Goal: Task Accomplishment & Management: Manage account settings

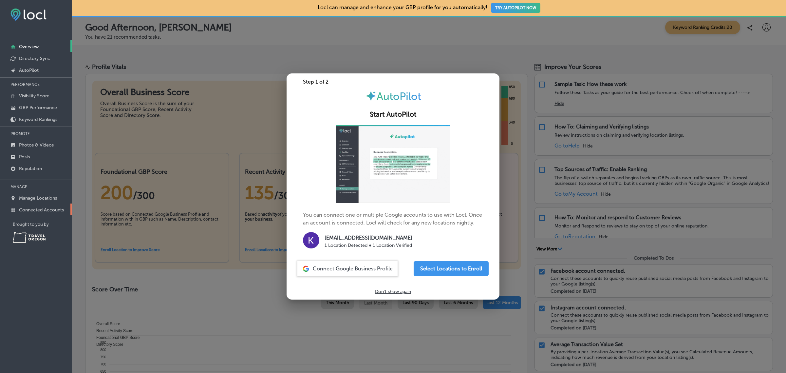
click at [47, 213] on p "Connected Accounts" at bounding box center [41, 210] width 45 height 6
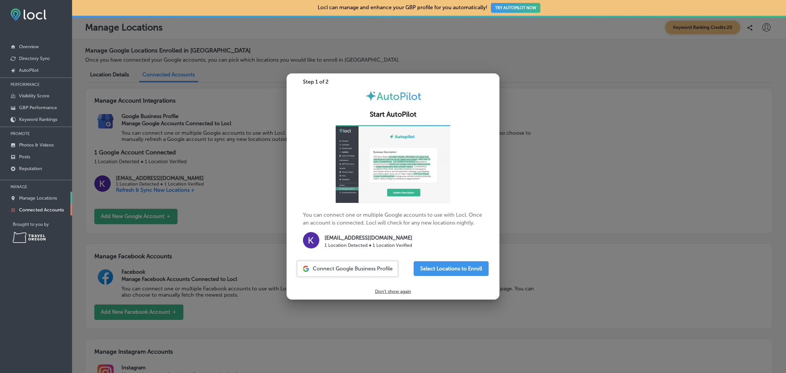
click at [43, 200] on p "Manage Locations" at bounding box center [38, 198] width 38 height 6
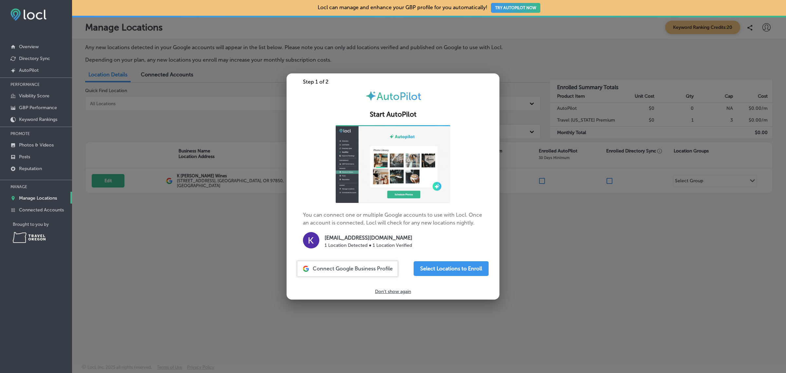
click at [616, 263] on div at bounding box center [393, 186] width 786 height 373
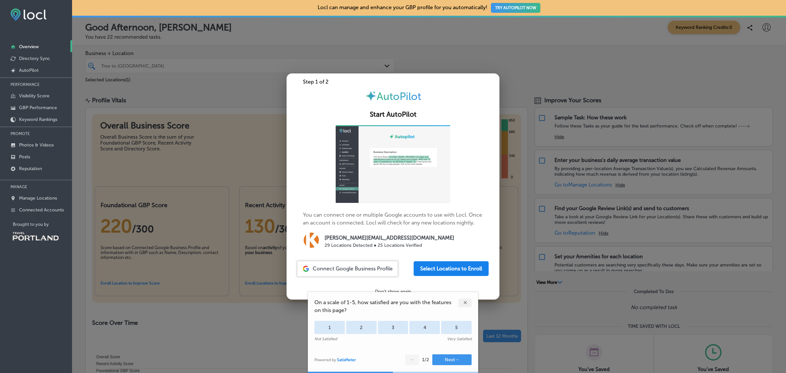
click at [463, 268] on button "Select Locations to Enroll" at bounding box center [451, 268] width 75 height 15
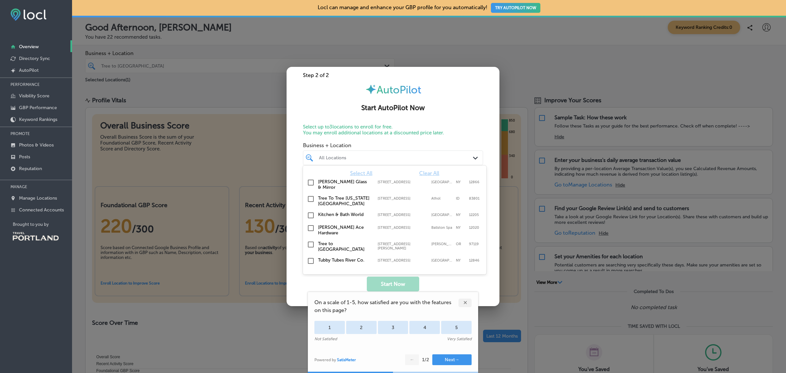
click at [474, 158] on icon "Path Created with Sketch." at bounding box center [475, 158] width 5 height 3
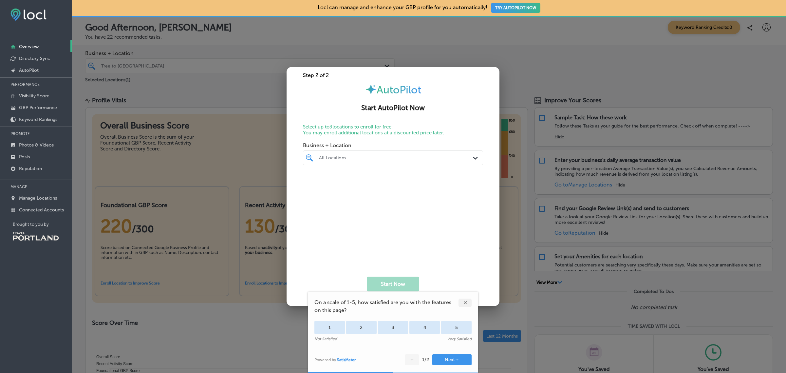
click at [474, 117] on div "Step 2 of 2 AutoPilot Start AutoPilot Now Select up to 3 locations to enroll fo…" at bounding box center [393, 186] width 213 height 239
click at [546, 26] on div at bounding box center [393, 186] width 786 height 373
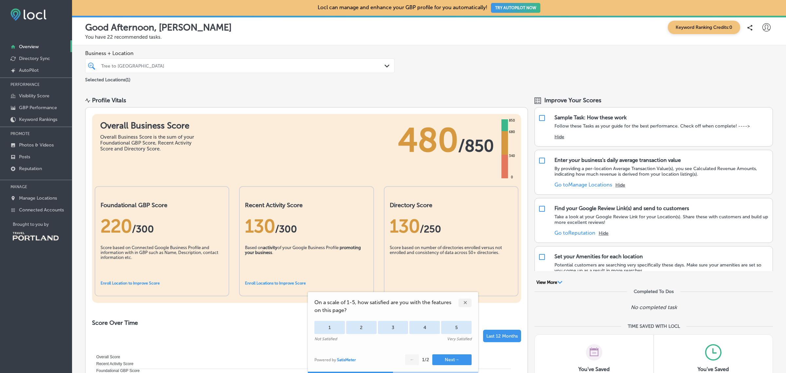
click at [467, 300] on div "✕" at bounding box center [465, 303] width 13 height 9
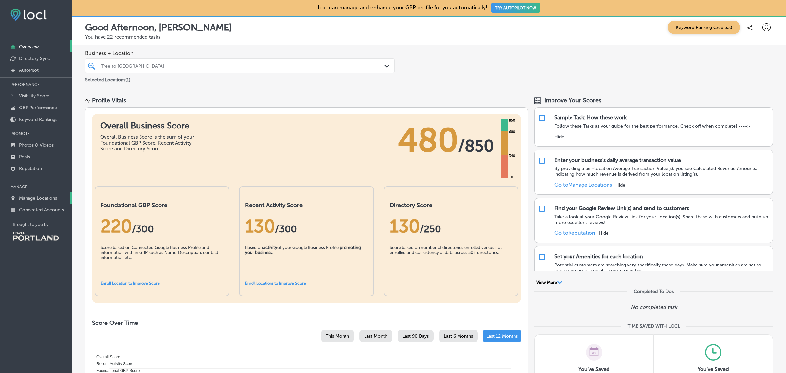
click at [39, 201] on p "Manage Locations" at bounding box center [38, 198] width 38 height 6
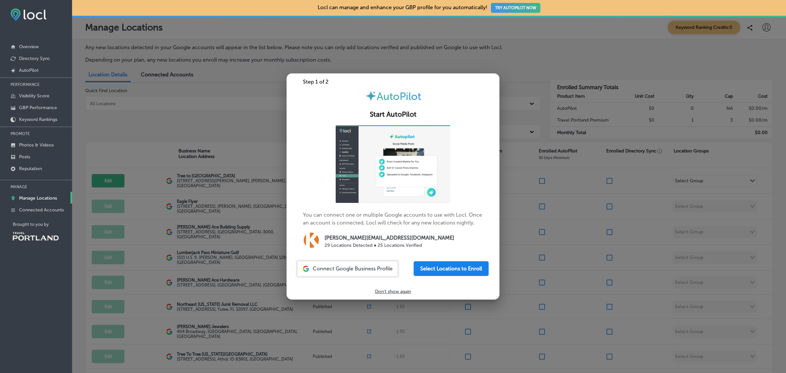
click at [433, 271] on button "Select Locations to Enroll" at bounding box center [451, 268] width 75 height 15
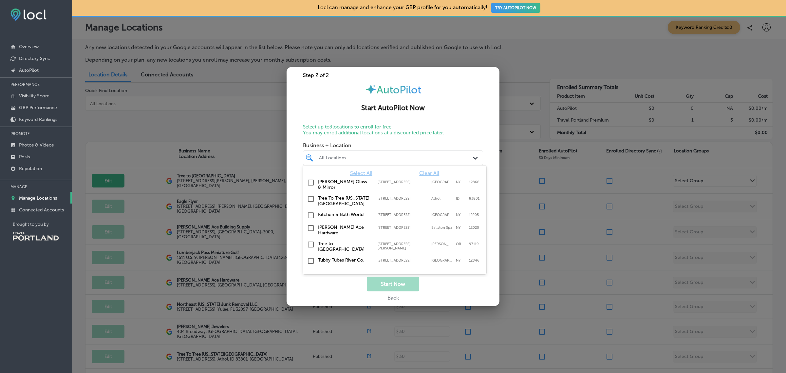
click at [472, 156] on div "All Locations Path Created with Sketch." at bounding box center [393, 158] width 180 height 10
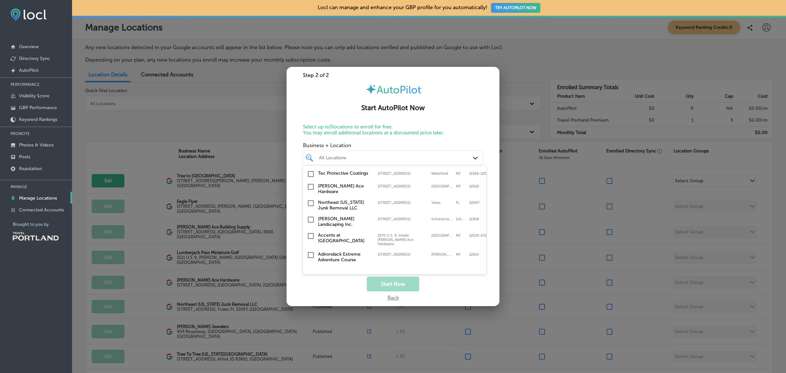
scroll to position [284, 0]
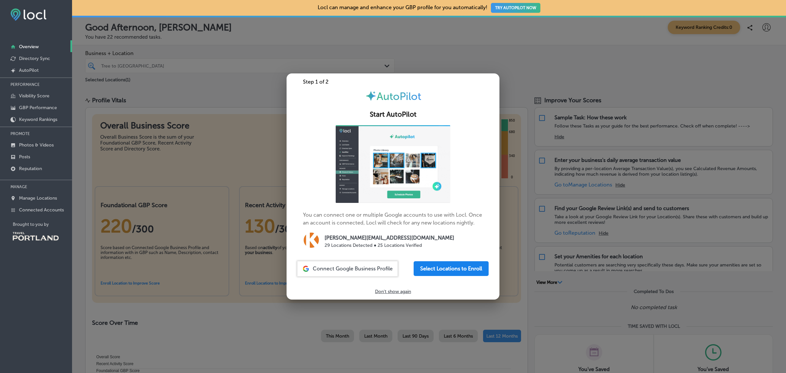
click at [458, 272] on button "Select Locations to Enroll" at bounding box center [451, 268] width 75 height 15
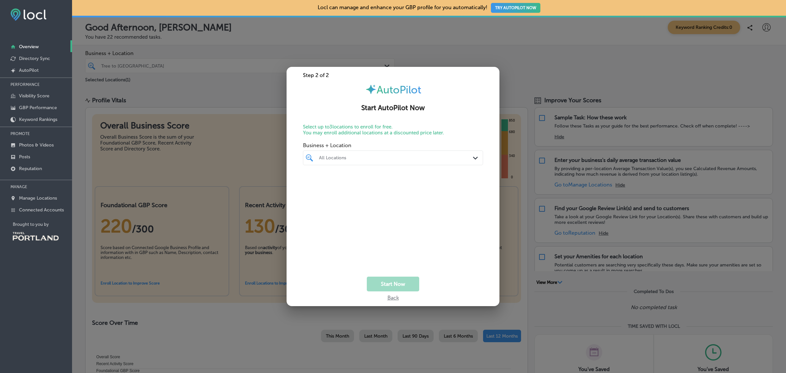
click at [241, 104] on div at bounding box center [393, 186] width 786 height 373
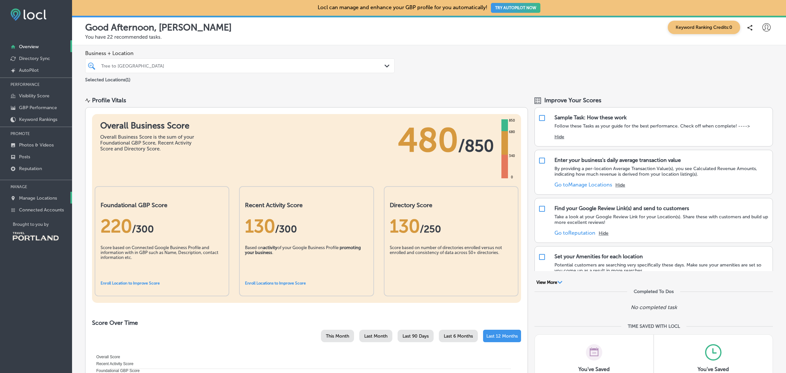
click at [46, 199] on p "Manage Locations" at bounding box center [38, 198] width 38 height 6
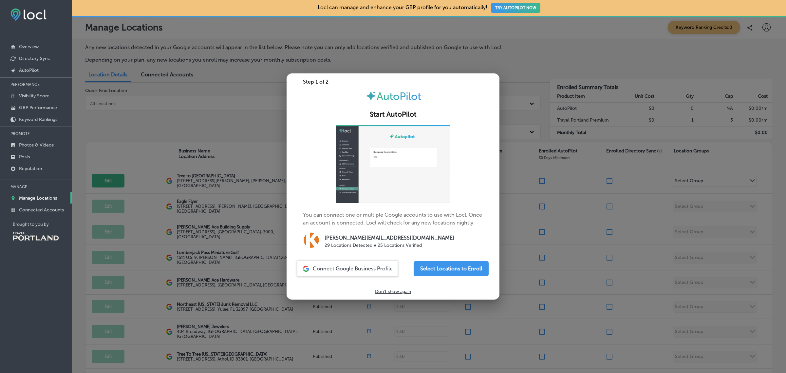
click at [623, 32] on div at bounding box center [393, 186] width 786 height 373
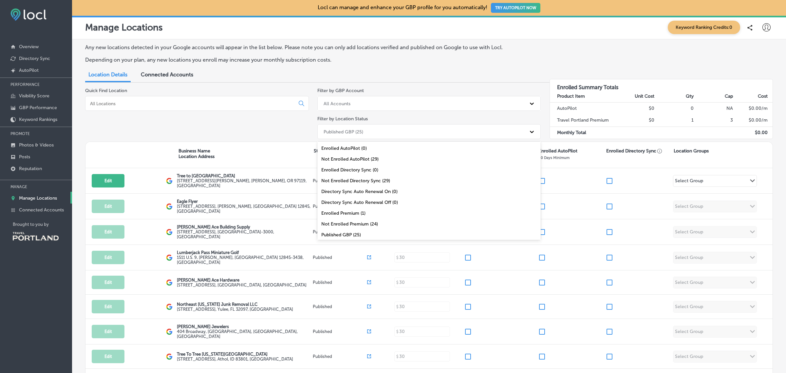
click at [432, 135] on div "Published GBP (25)" at bounding box center [423, 131] width 206 height 11
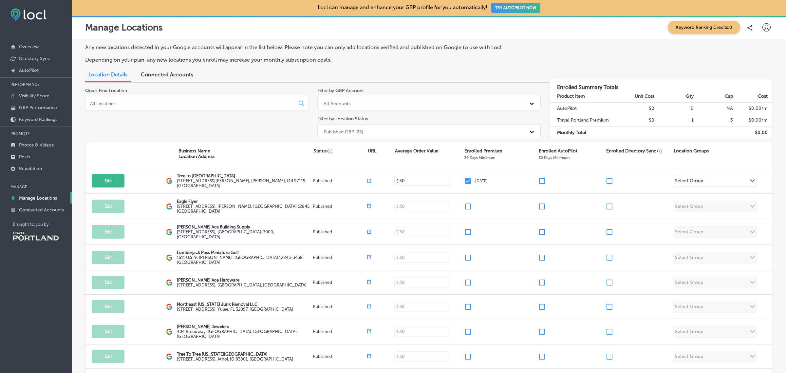
click at [230, 129] on div "Quick Find Location" at bounding box center [197, 115] width 224 height 54
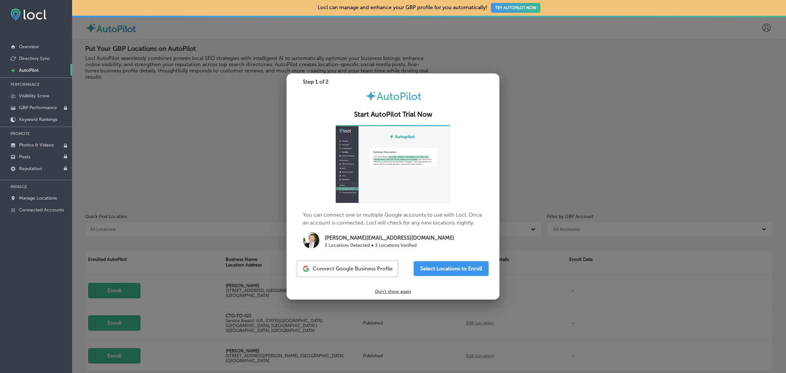
click at [215, 150] on div at bounding box center [393, 186] width 786 height 373
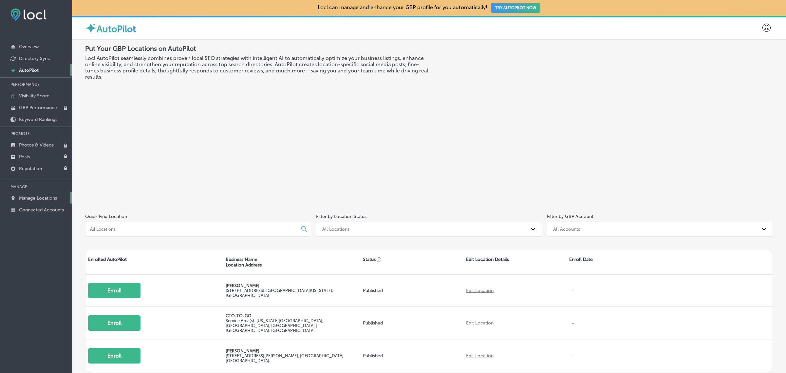
click at [52, 195] on link "Manage Locations" at bounding box center [36, 198] width 72 height 12
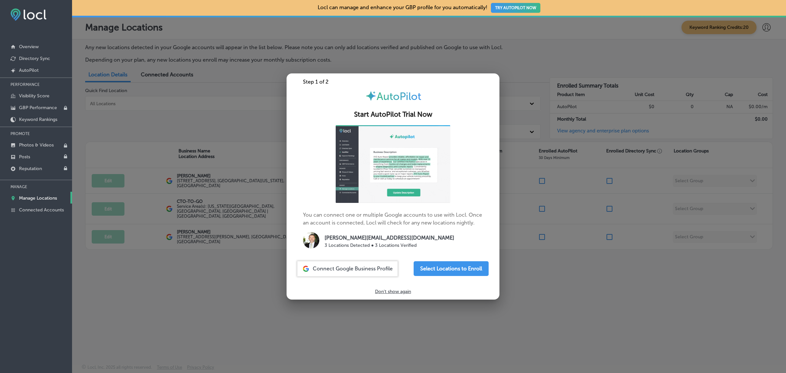
click at [149, 282] on div at bounding box center [393, 186] width 786 height 373
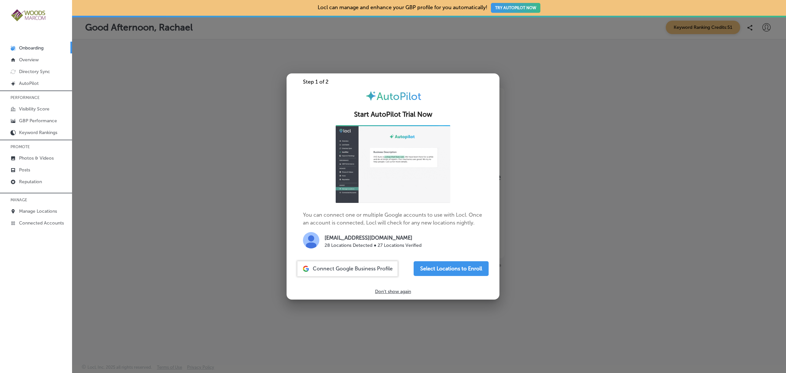
click at [219, 230] on div at bounding box center [393, 186] width 786 height 373
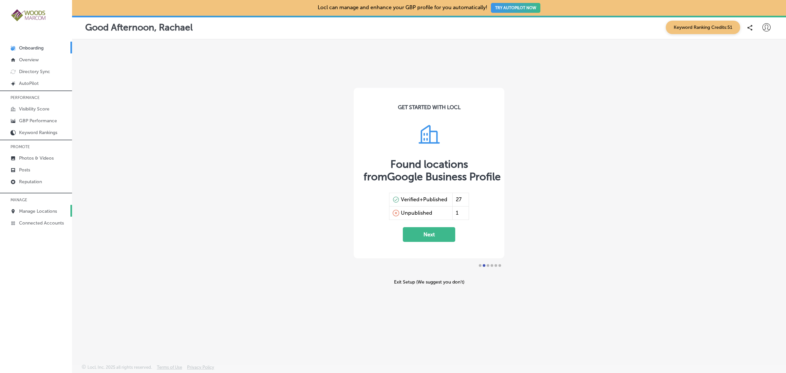
click at [35, 214] on p "Manage Locations" at bounding box center [38, 211] width 38 height 6
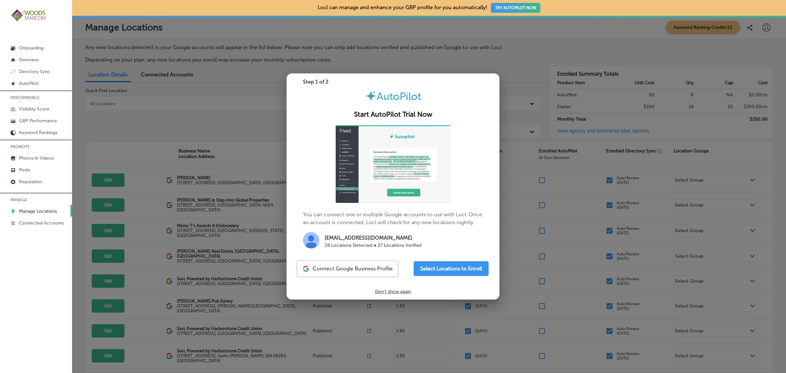
click at [166, 248] on div at bounding box center [393, 186] width 786 height 373
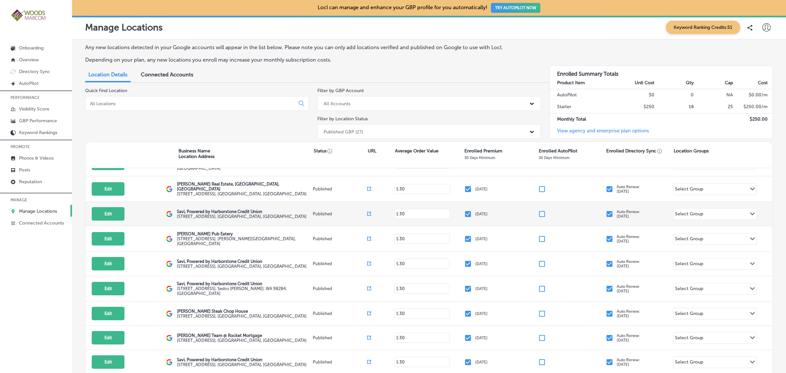
scroll to position [67, 0]
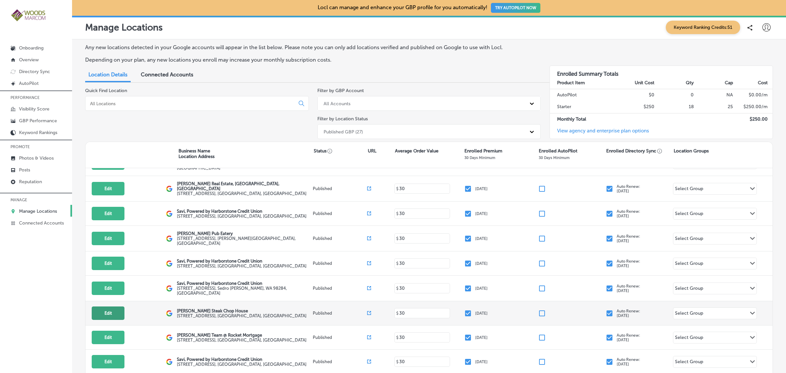
click at [104, 315] on button "Edit" at bounding box center [108, 312] width 33 height 13
select select "US"
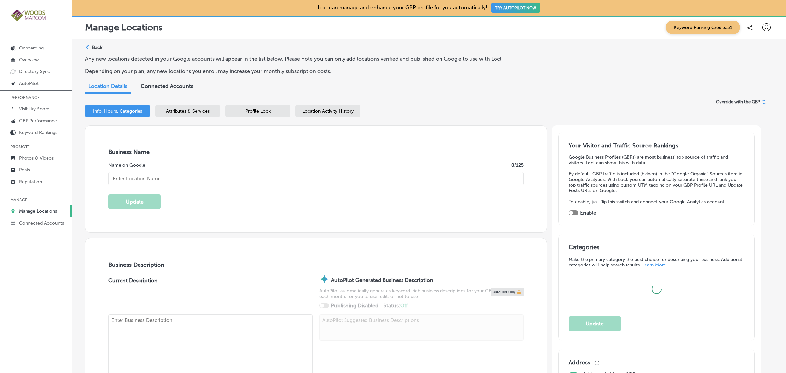
type input "2030 Riverside Drive"
type input "Mount Vernon"
type input "98273"
type input "US"
type textarea "Welcome to Max Dale's Steak & Chop House, a cherished family-owned restaurant s…"
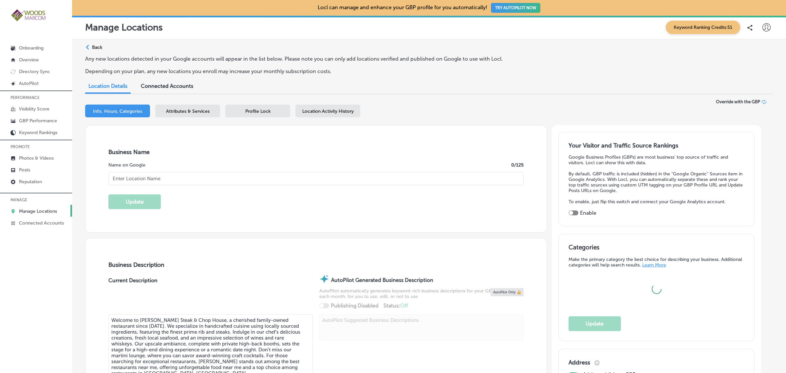
type input "+1 360 424 7171"
type input "Max Dale's Steak Chop House"
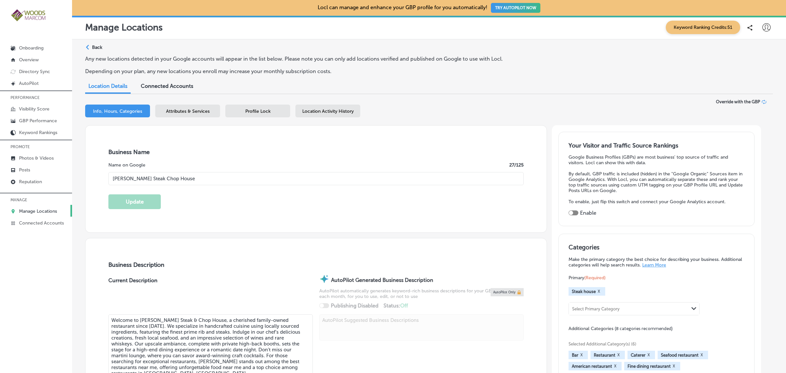
type textarea "Welcome to Max Dale's Steak & Chop House, a cherished family-owned restaurant s…"
type input "https://maxdales.com/"
checkbox input "true"
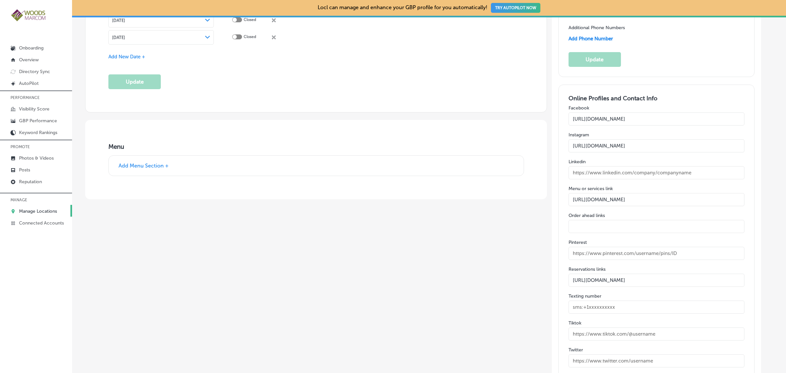
scroll to position [1034, 0]
click at [47, 213] on p "Manage Locations" at bounding box center [38, 211] width 38 height 6
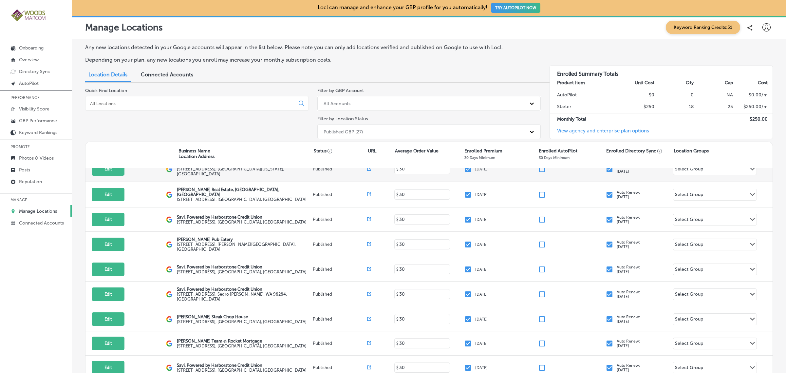
scroll to position [63, 0]
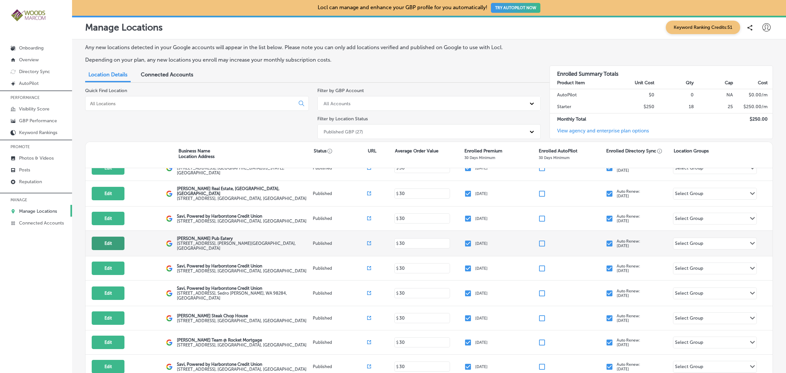
click at [116, 245] on button "Edit" at bounding box center [108, 243] width 33 height 13
select select "US"
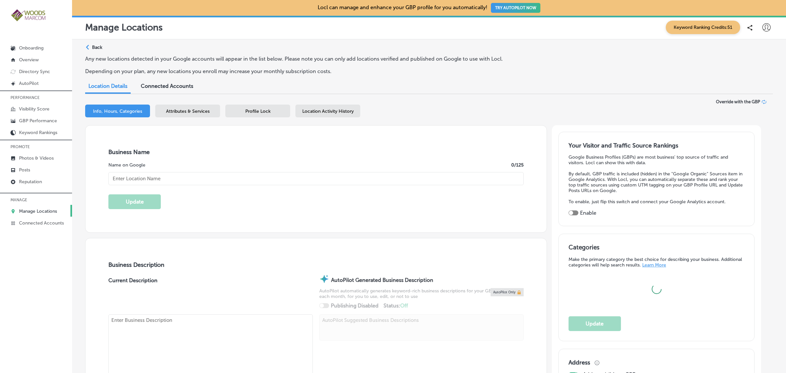
checkbox input "true"
type input "Conway's Pub Eatery"
type input "18611 Main Street"
type input "Conway"
type input "98238"
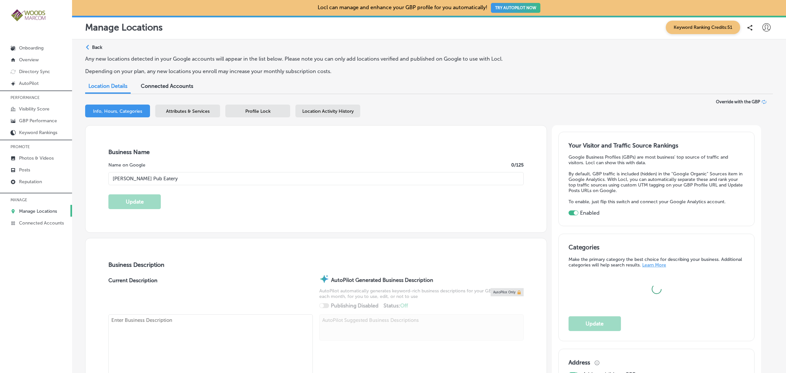
type input "US"
type textarea "Welcome to Conway's Pub Eatery, your go-to spot for delicious food and drinks! …"
type input "https://conwayspubandeatery.com/"
type input "+1 360 445 4733"
type textarea "Welcome to Conway's Pub Eatery, your locally-owned hot spot for delicious food …"
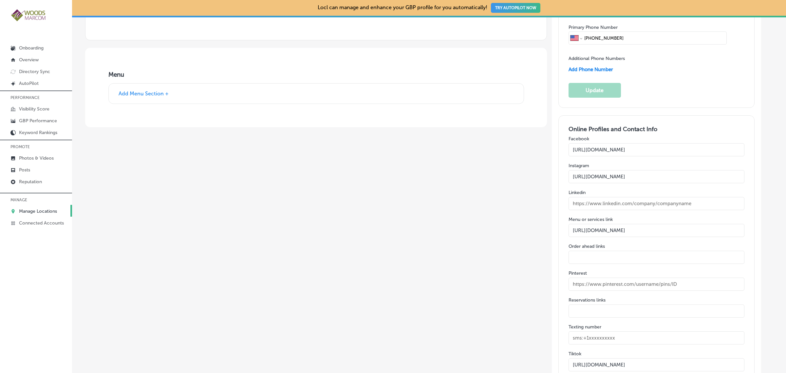
scroll to position [978, 0]
click at [164, 94] on button "Add Menu Section +" at bounding box center [144, 92] width 54 height 7
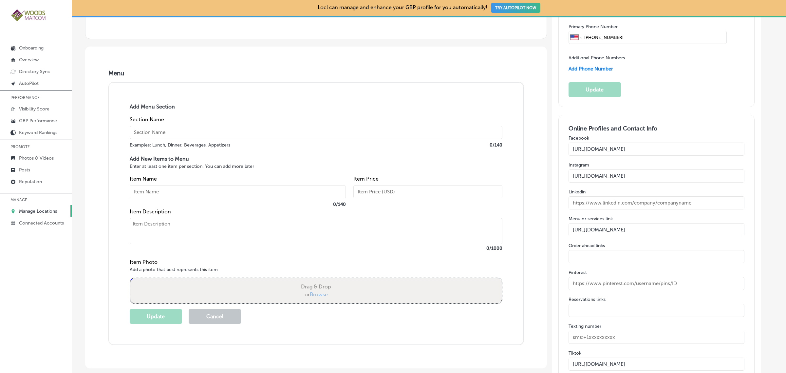
scroll to position [977, 0]
click at [40, 212] on p "Manage Locations" at bounding box center [38, 211] width 38 height 6
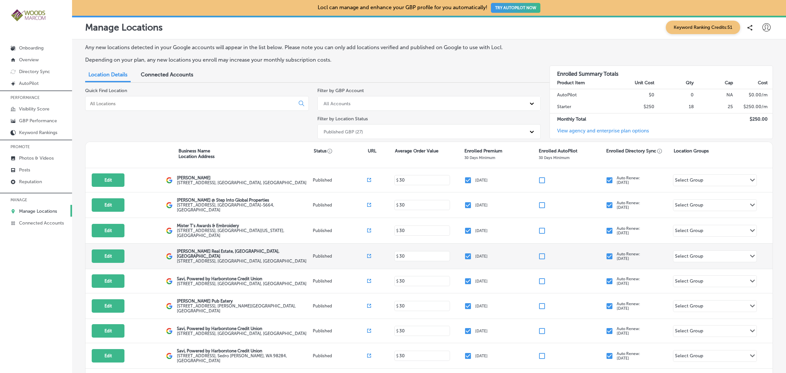
scroll to position [86, 0]
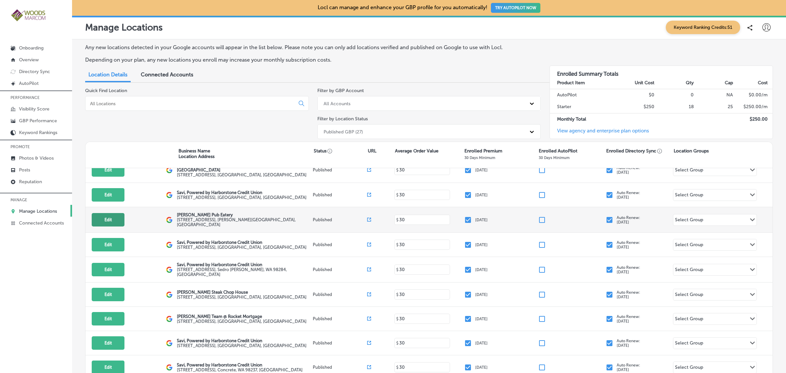
click at [103, 222] on button "Edit" at bounding box center [108, 219] width 33 height 13
select select "US"
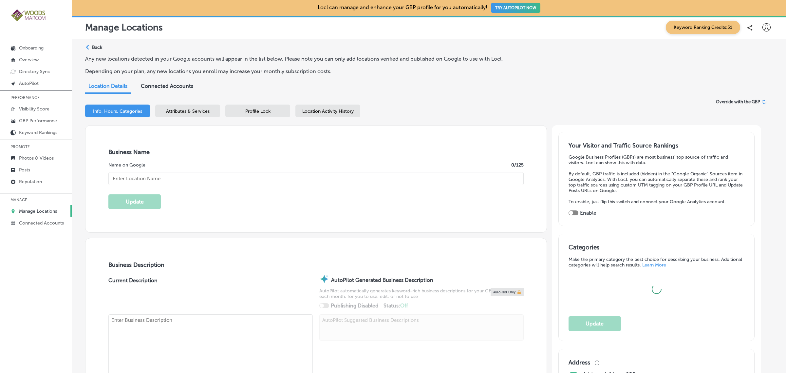
type textarea "Welcome to Conway's Pub Eatery, your locally-owned hot spot for delicious food …"
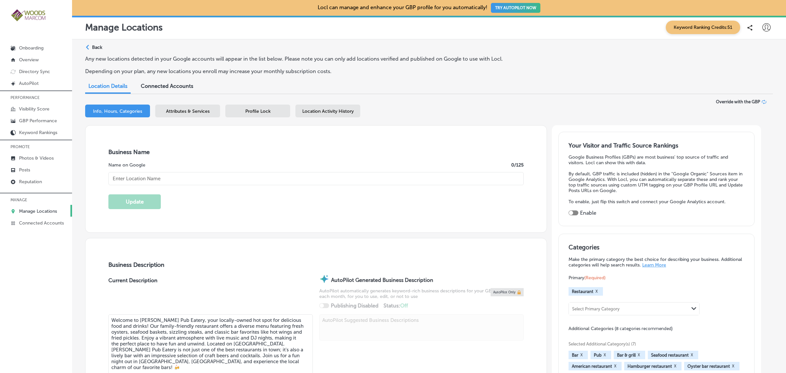
type textarea "Welcome to Conway's Pub Eatery, your go-to spot for delicious food and drinks! …"
checkbox input "true"
type input "Conway's Pub Eatery"
type input "18611 Main Street"
type input "Conway"
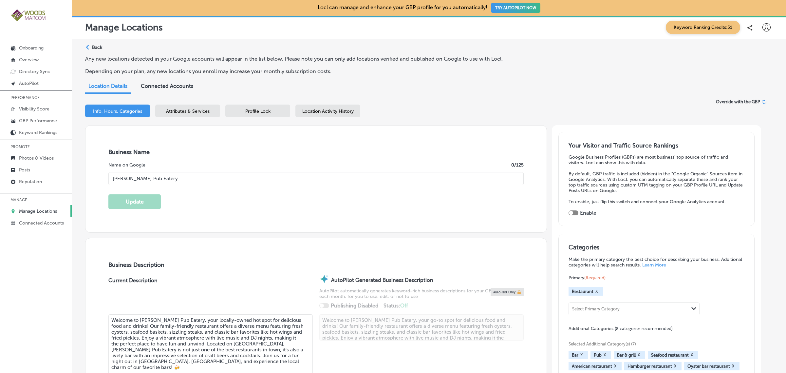
type input "98238"
type input "US"
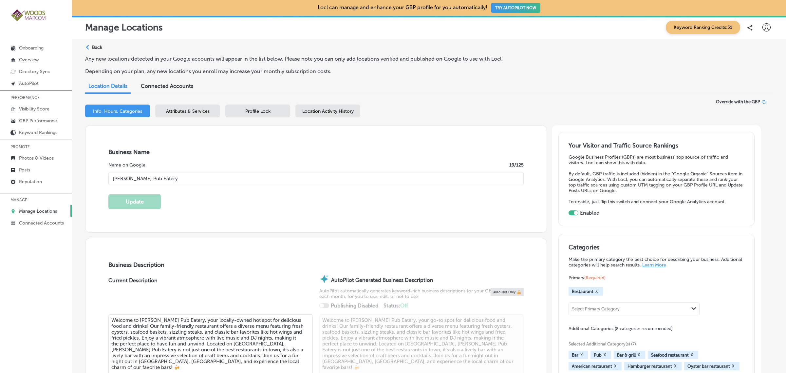
type input "https://conwayspubandeatery.com/"
type input "+1 360 445 4733"
click at [325, 111] on span "Location Activity History" at bounding box center [327, 111] width 51 height 6
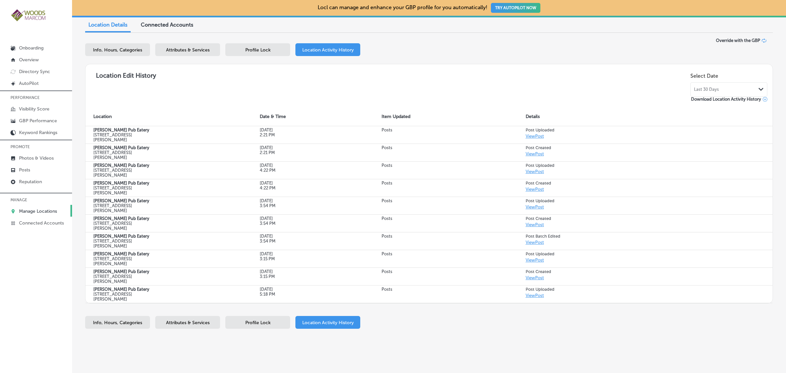
scroll to position [83, 0]
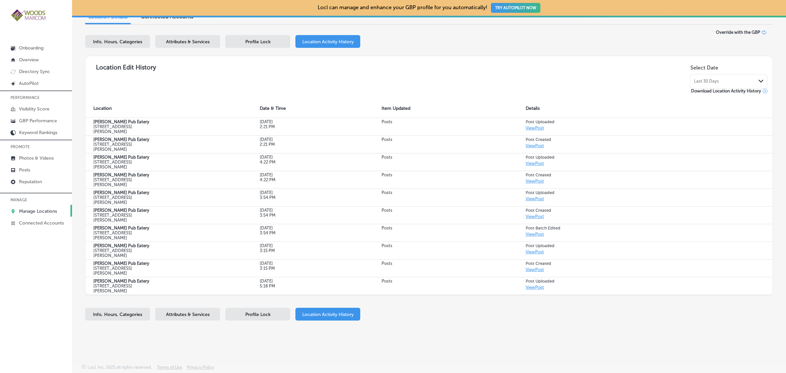
click at [51, 216] on link "Manage Locations" at bounding box center [36, 211] width 72 height 12
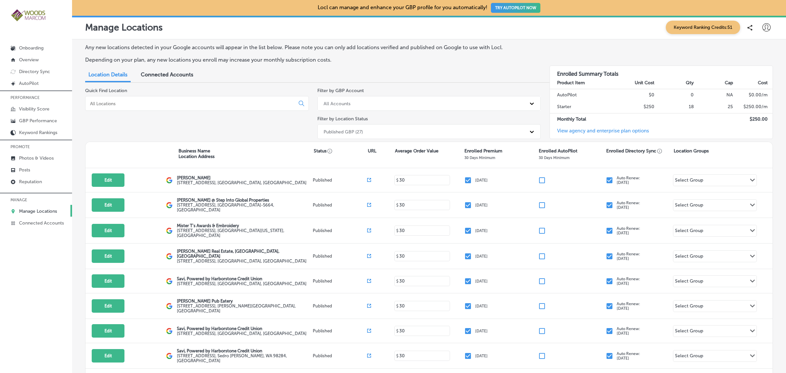
click at [763, 24] on icon at bounding box center [767, 27] width 8 height 8
click at [754, 55] on li "My Account" at bounding box center [754, 51] width 45 height 15
select select "US"
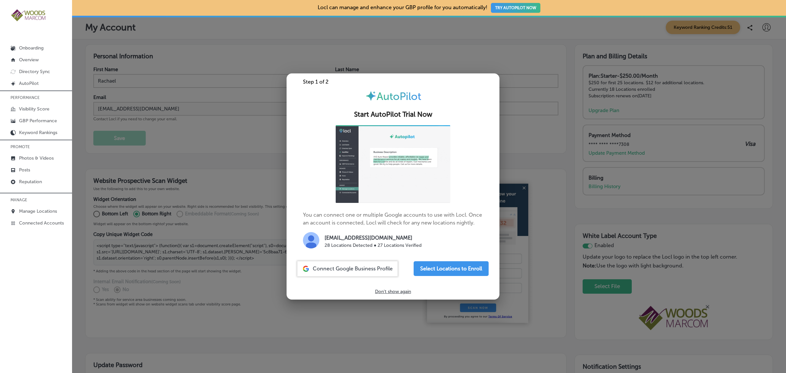
click at [229, 336] on div at bounding box center [393, 186] width 786 height 373
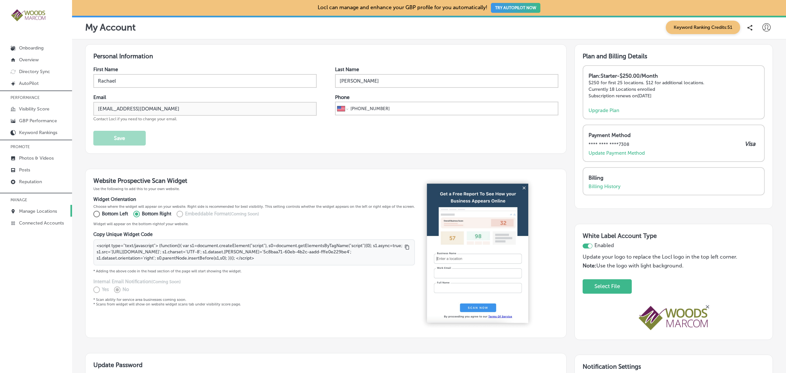
click at [51, 214] on p "Manage Locations" at bounding box center [38, 211] width 38 height 6
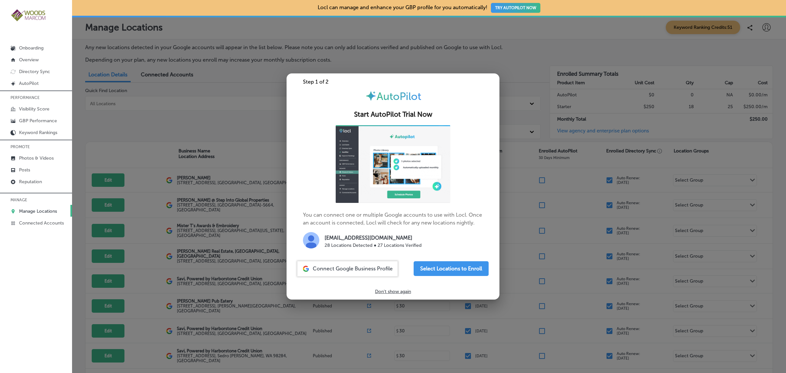
click at [228, 110] on div at bounding box center [393, 186] width 786 height 373
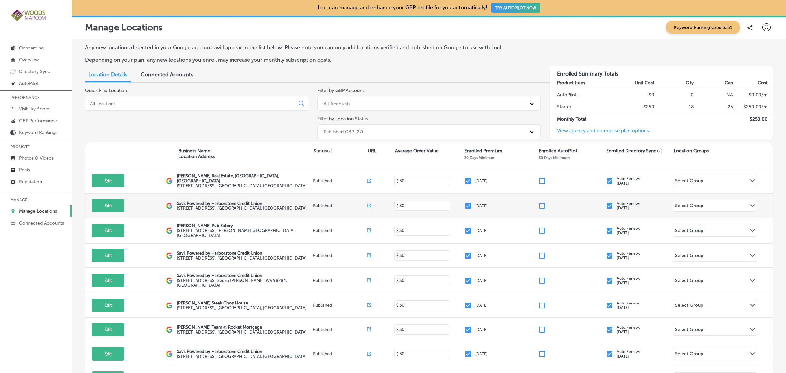
scroll to position [76, 0]
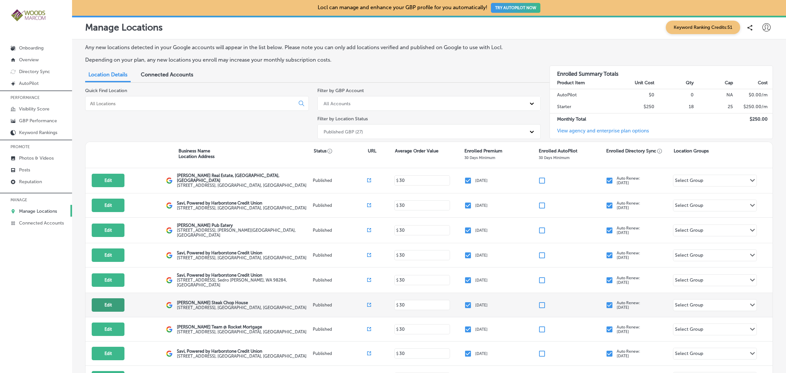
click at [109, 309] on button "Edit" at bounding box center [108, 304] width 33 height 13
select select "US"
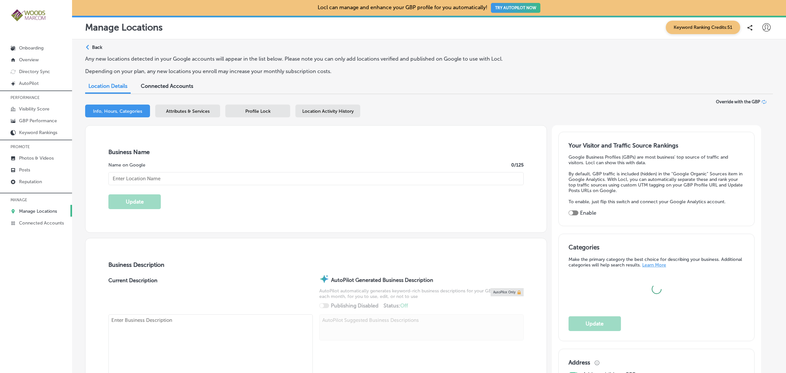
type input "Max Dale's Steak Chop House"
type input "2030 Riverside Drive"
type input "Mount Vernon"
type input "98273"
type input "US"
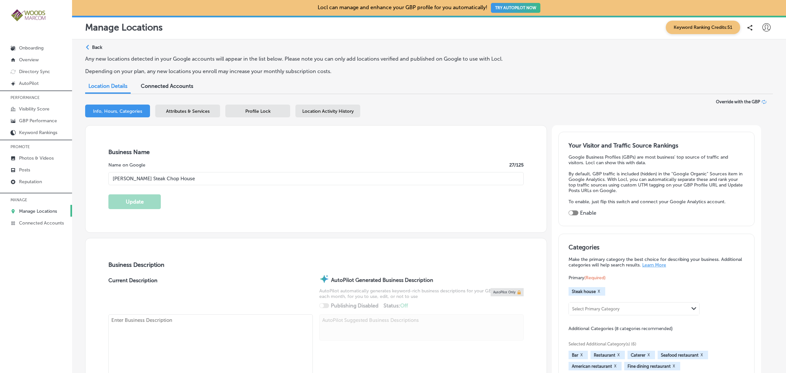
type textarea "Welcome to Max Dale's Steak & Chop House, a cherished family-owned restaurant s…"
checkbox input "true"
type input "https://maxdales.com/"
type textarea "Welcome to Max Dale's Steak & Chop House, a cherished family-owned restaurant s…"
type input "+1 360 424 7171"
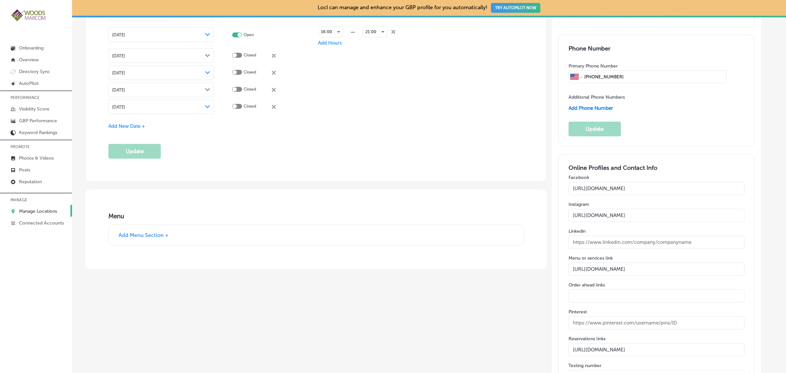
scroll to position [965, 0]
click at [48, 208] on link "Manage Locations" at bounding box center [36, 211] width 72 height 12
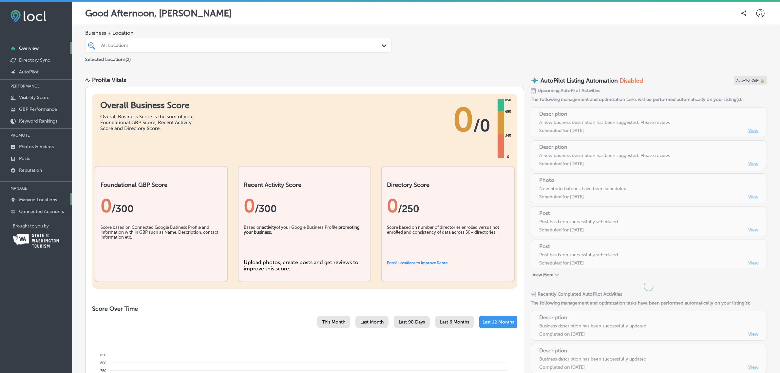
click at [45, 204] on link "Manage Locations" at bounding box center [36, 199] width 72 height 12
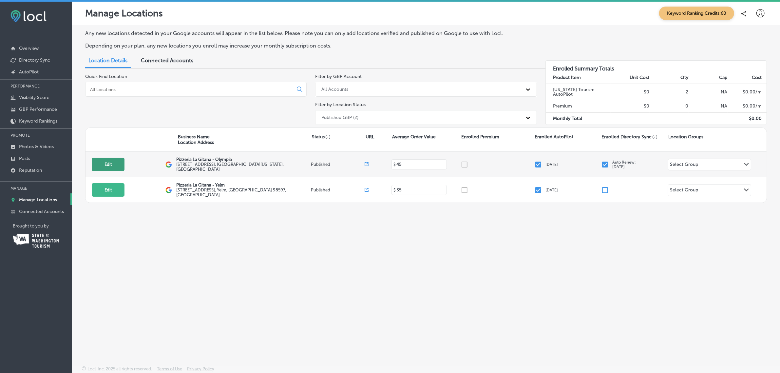
click at [105, 162] on button "Edit" at bounding box center [108, 164] width 33 height 13
select select "US"
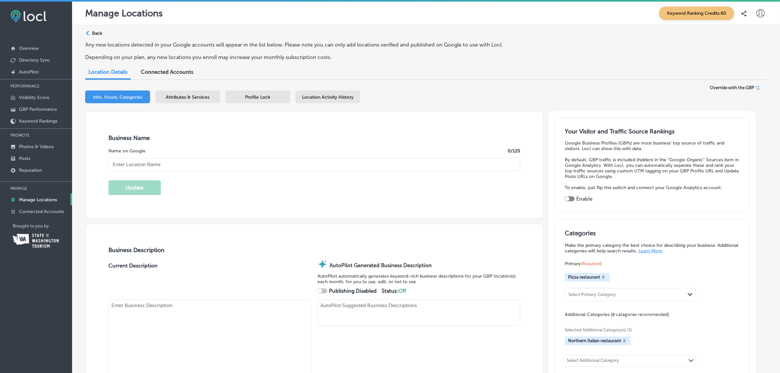
type textarea "At Pizzeria La Gitana - Olympia, each pizza is lovingly crafted with organic fl…"
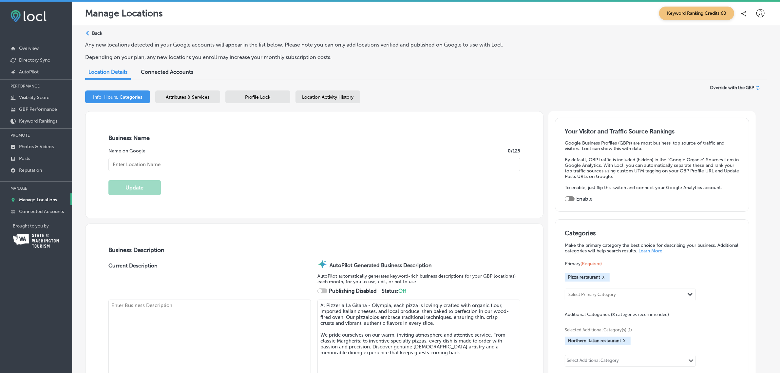
type input "Pizzeria La Gitana - Olympia"
checkbox input "true"
type textarea "At Pizzeria La Gitana - Olympia, each pizza is lovingly crafted with organic fl…"
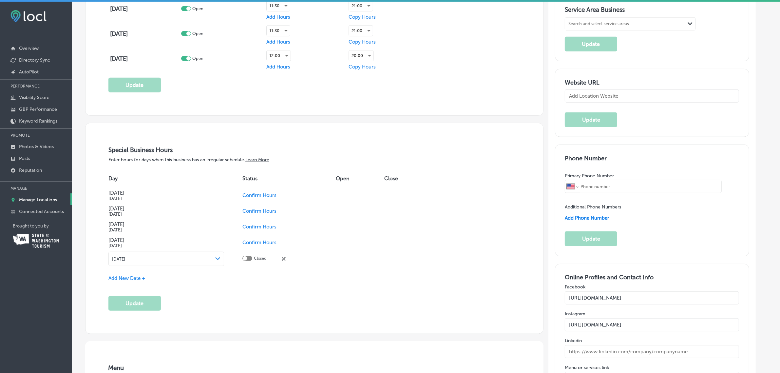
type input "[PHONE_NUMBER]"
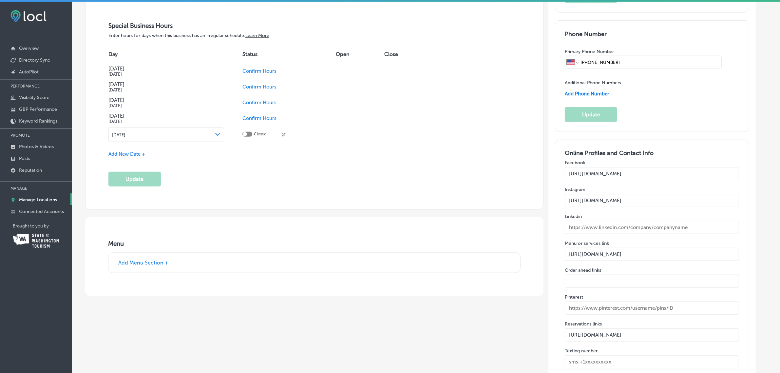
scroll to position [759, 0]
type input "[URL][DOMAIN_NAME]"
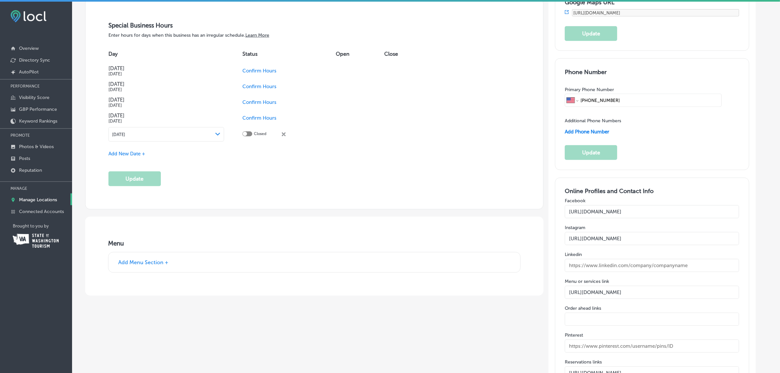
type input "[STREET_ADDRESS]"
type input "Olympia"
type input "98501"
type input "US"
